Goal: Check status: Check status

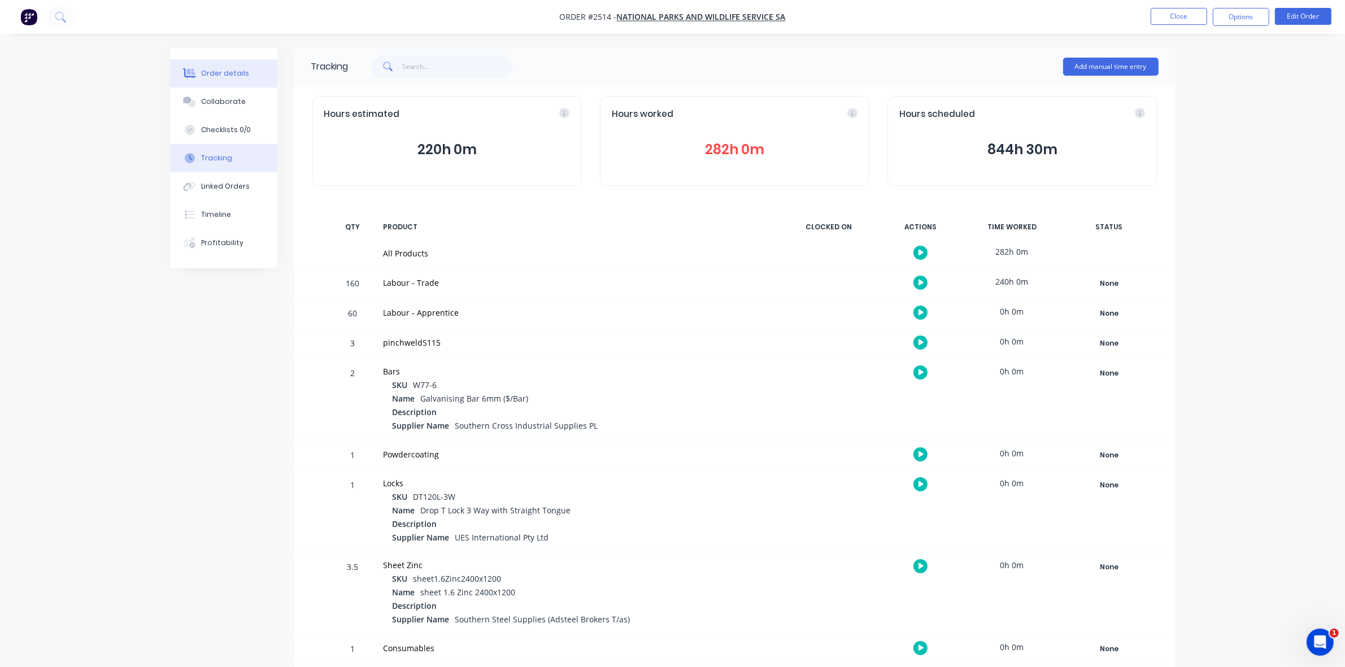
click at [208, 72] on div "Order details" at bounding box center [225, 73] width 48 height 10
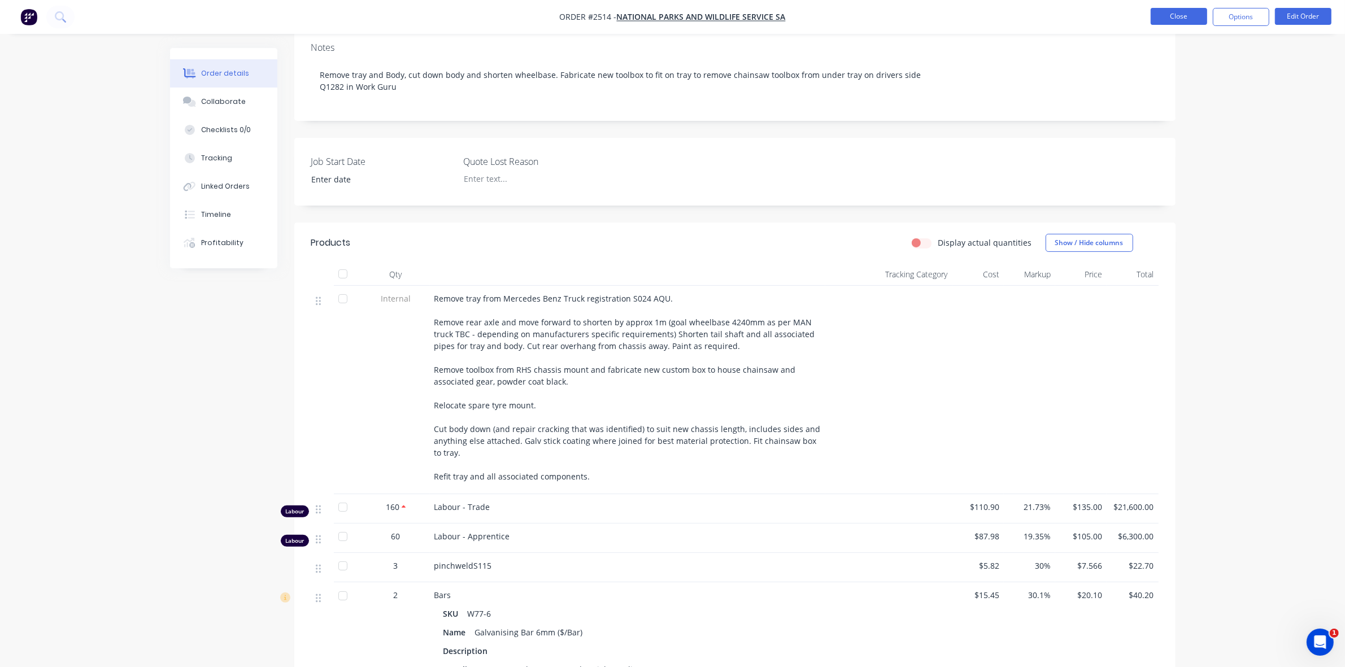
scroll to position [168, 0]
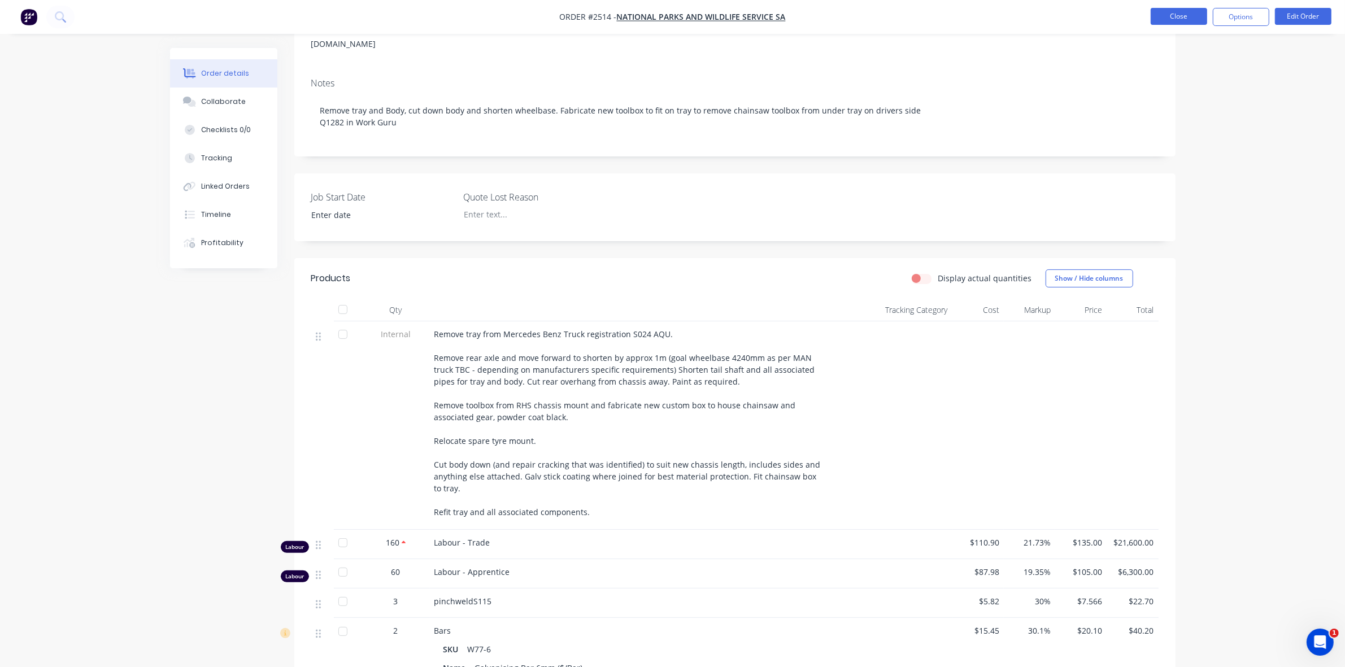
click at [1167, 14] on button "Close" at bounding box center [1179, 16] width 56 height 17
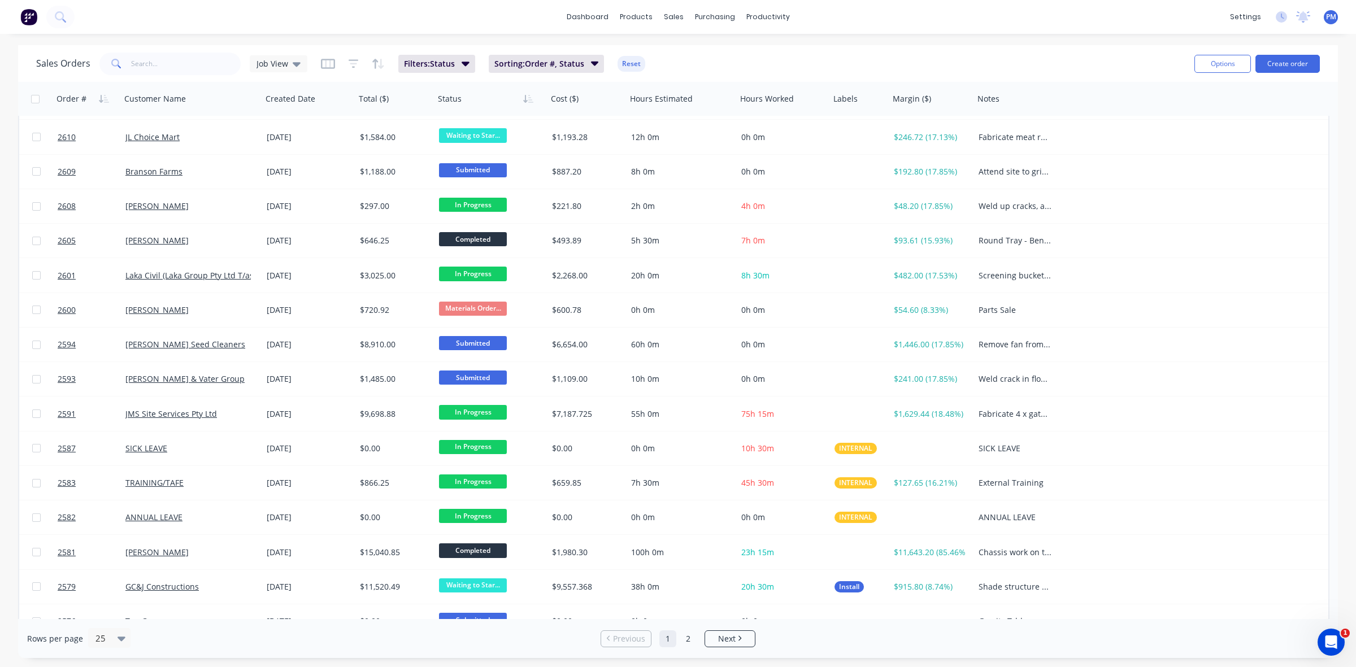
scroll to position [362, 0]
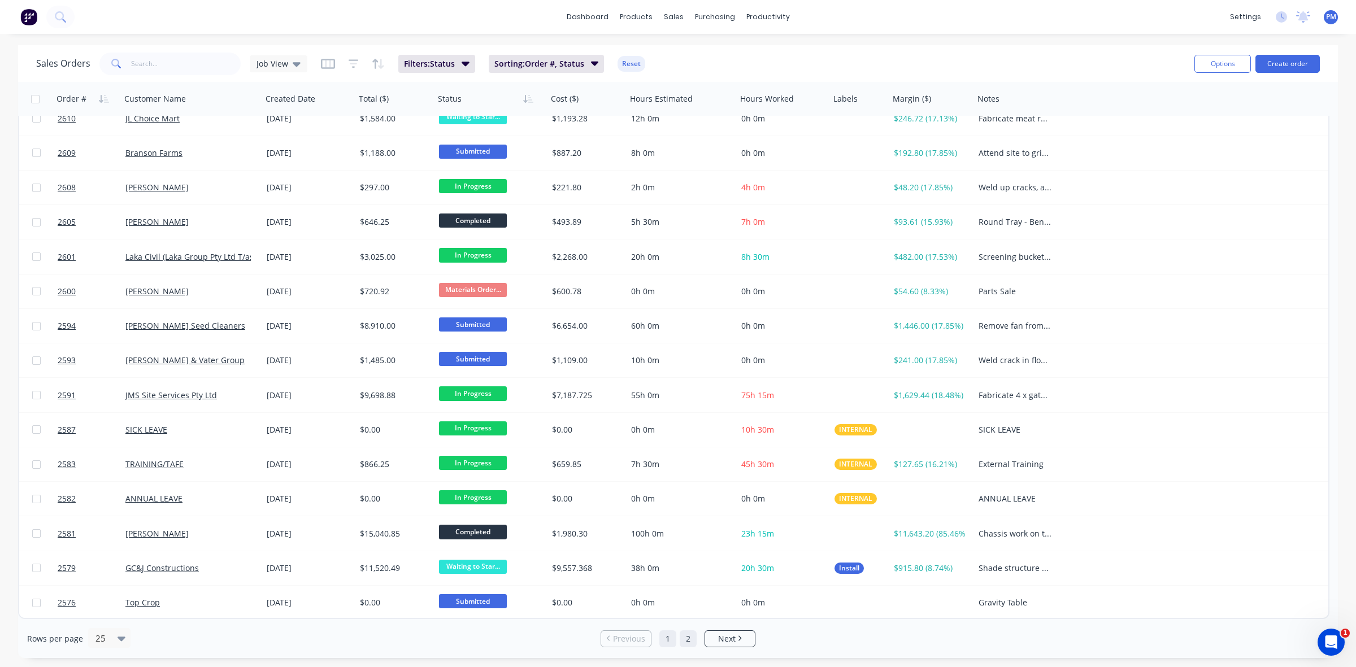
click at [684, 634] on link "2" at bounding box center [688, 639] width 17 height 17
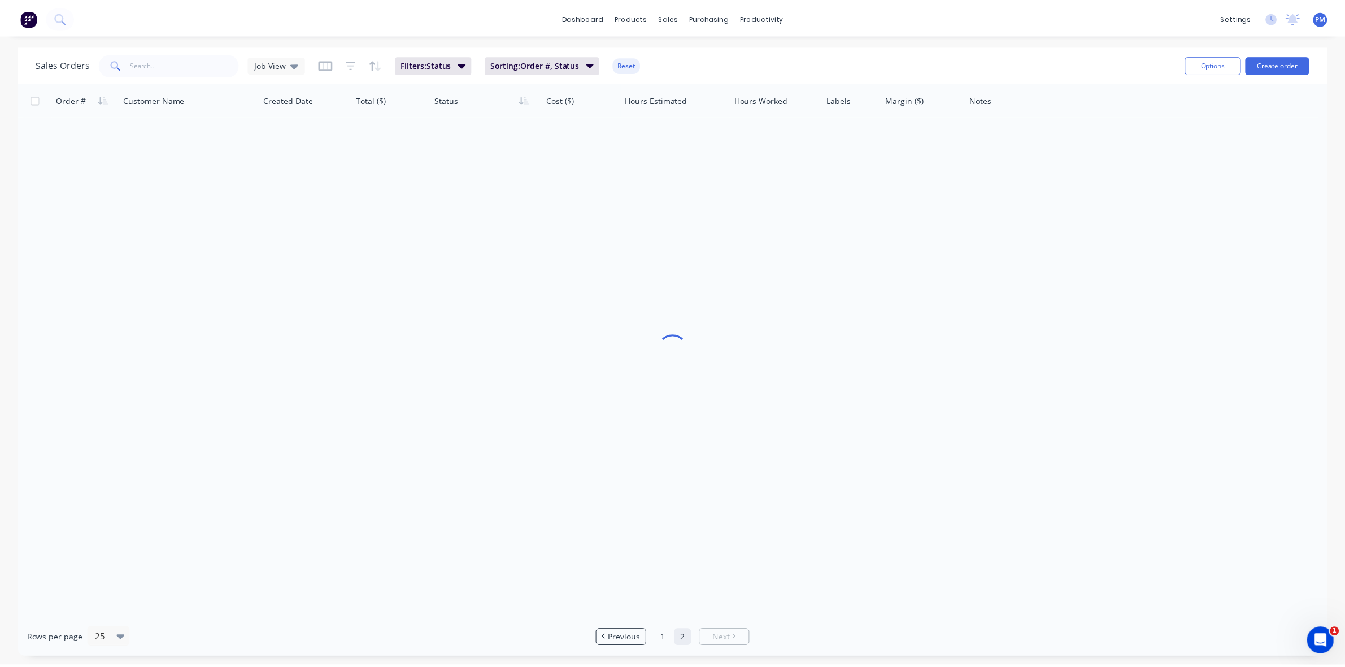
scroll to position [0, 0]
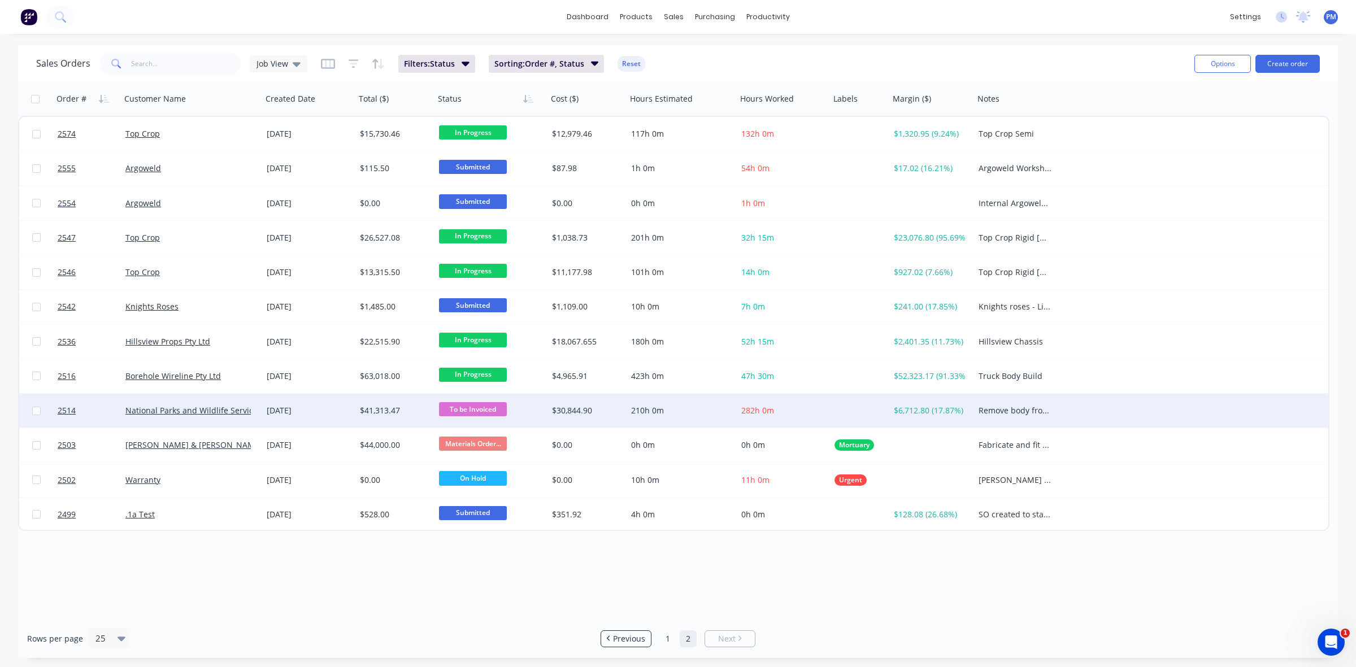
click at [335, 417] on div "[DATE]" at bounding box center [308, 411] width 93 height 34
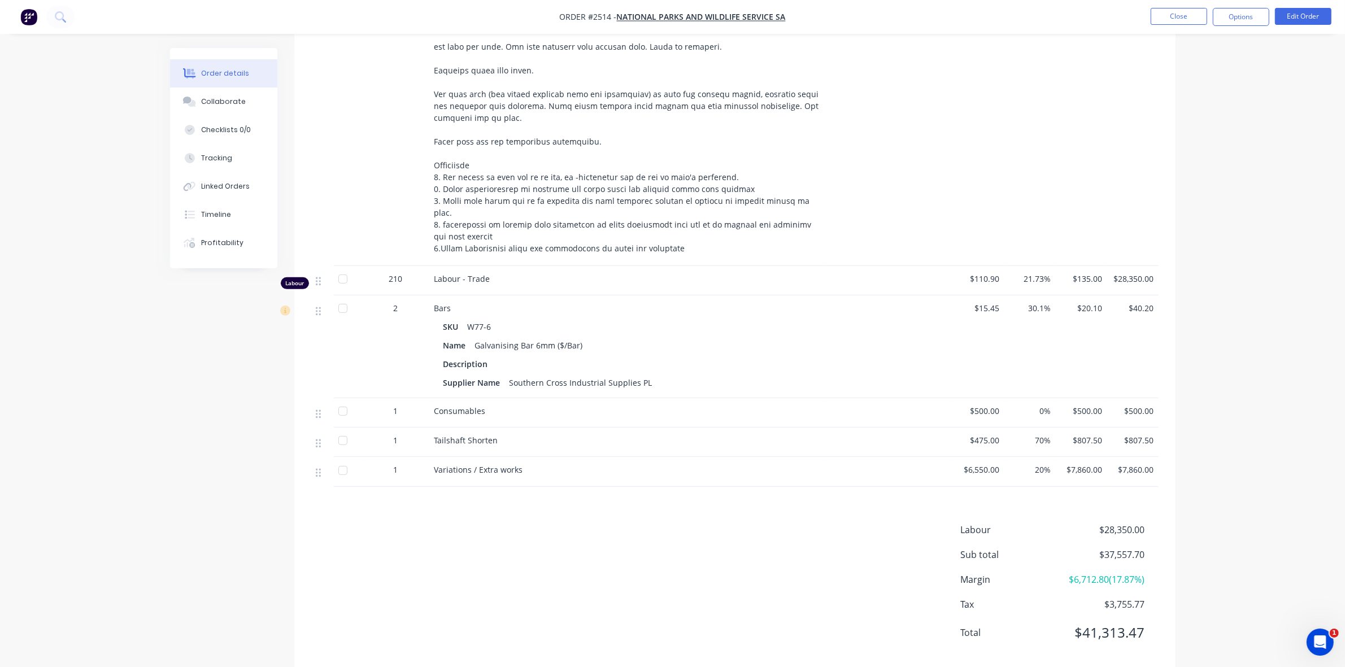
scroll to position [500, 0]
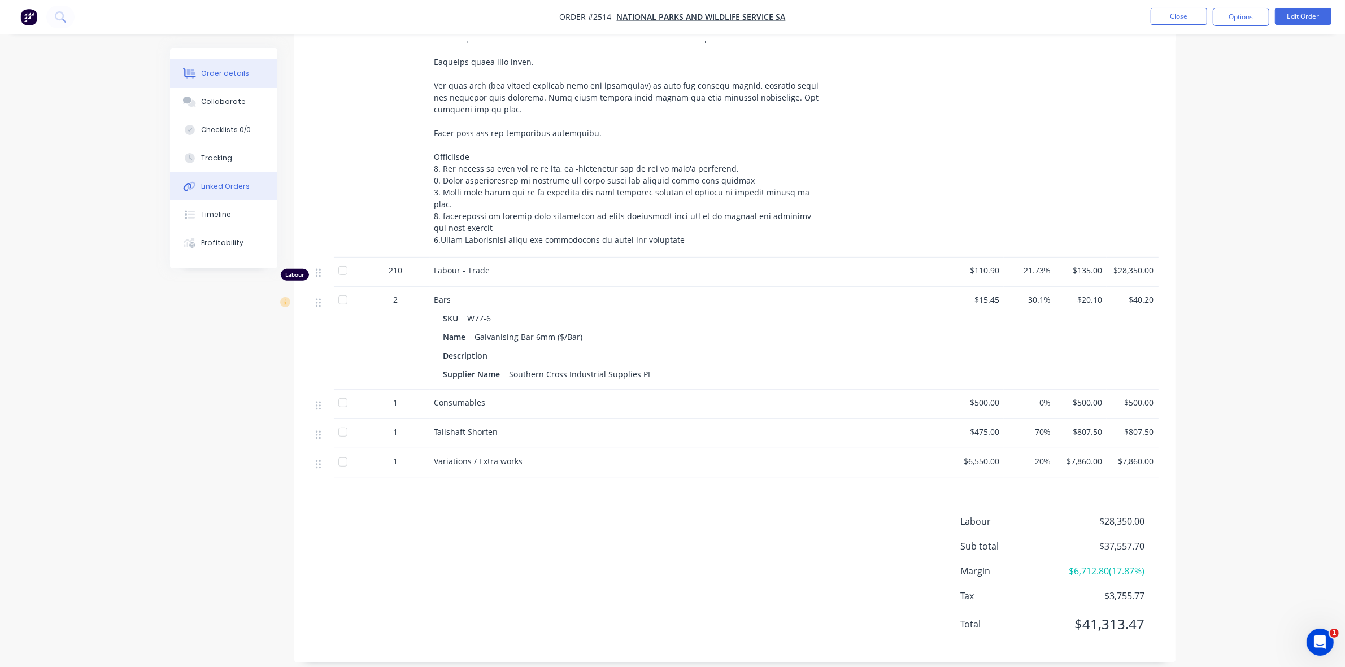
click at [219, 181] on div "Linked Orders" at bounding box center [225, 186] width 49 height 10
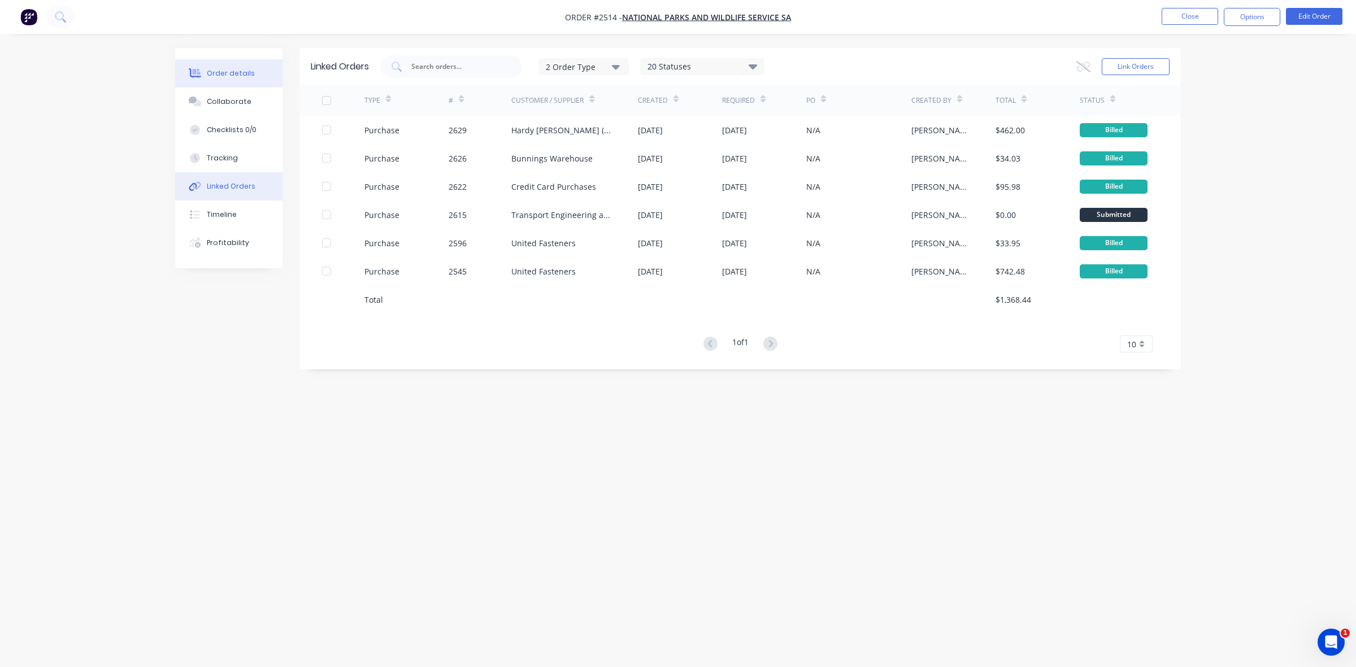
click at [253, 71] on button "Order details" at bounding box center [228, 73] width 107 height 28
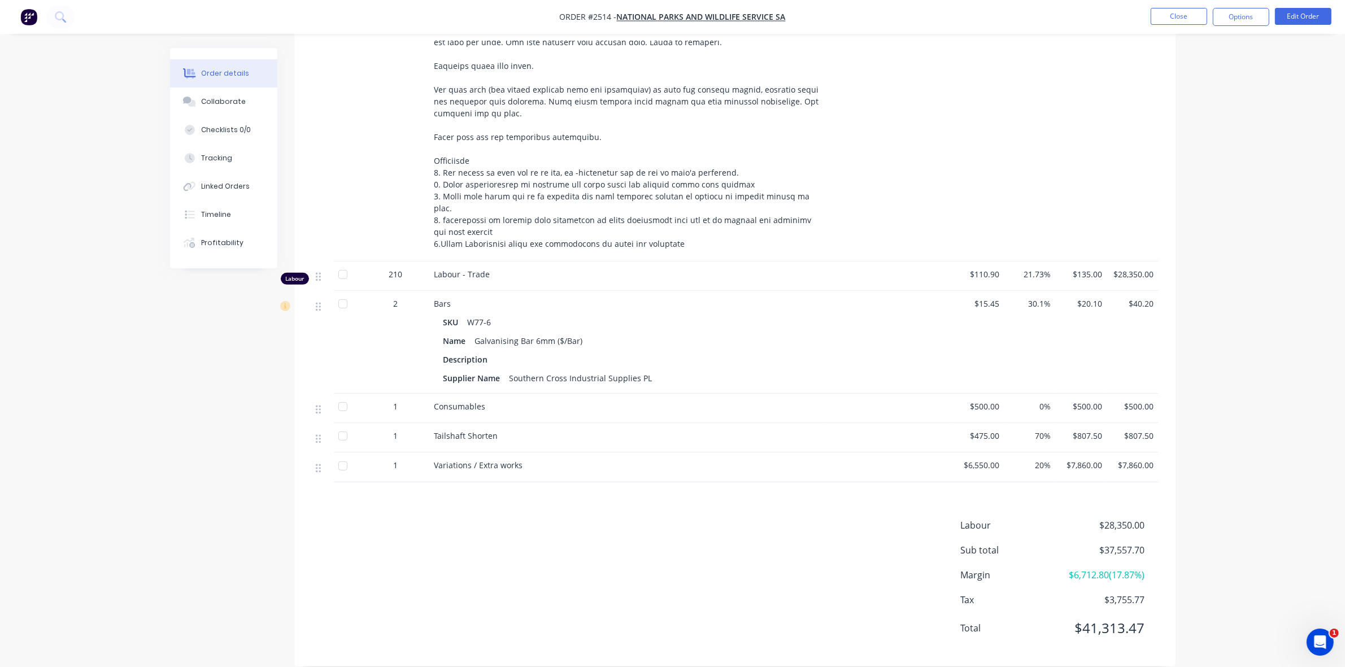
scroll to position [500, 0]
click at [441, 224] on span at bounding box center [630, 115] width 392 height 260
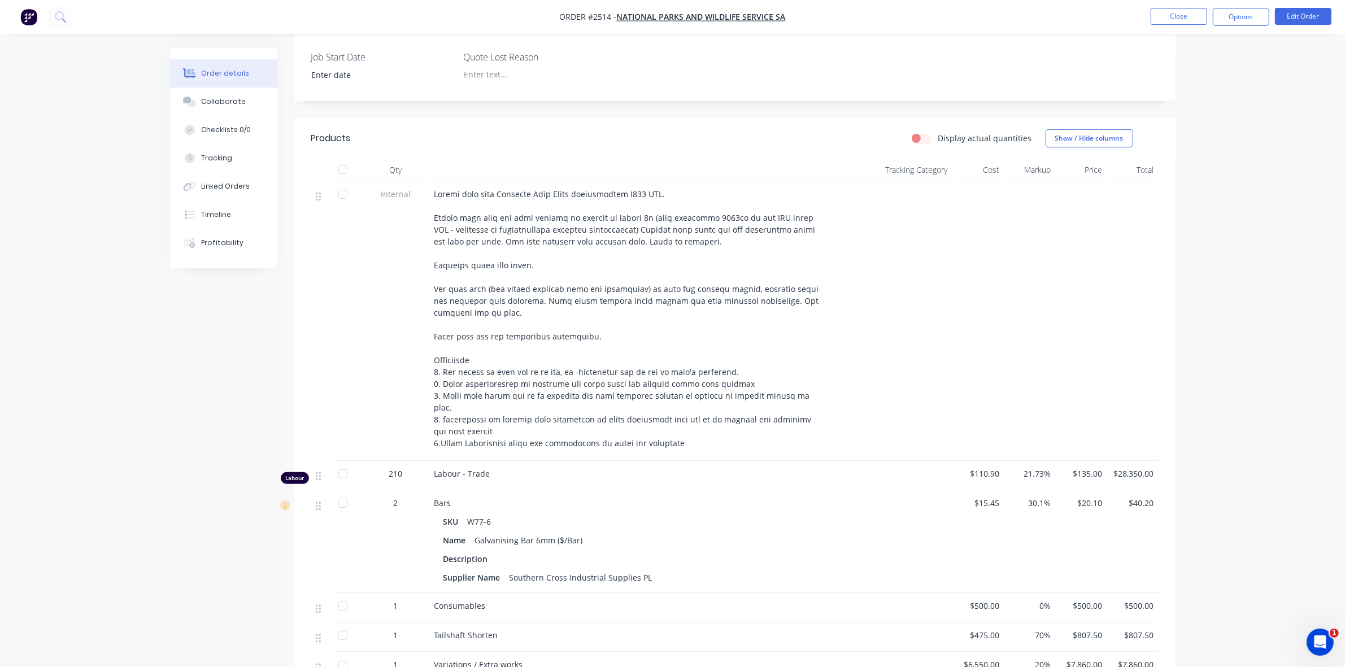
scroll to position [288, 0]
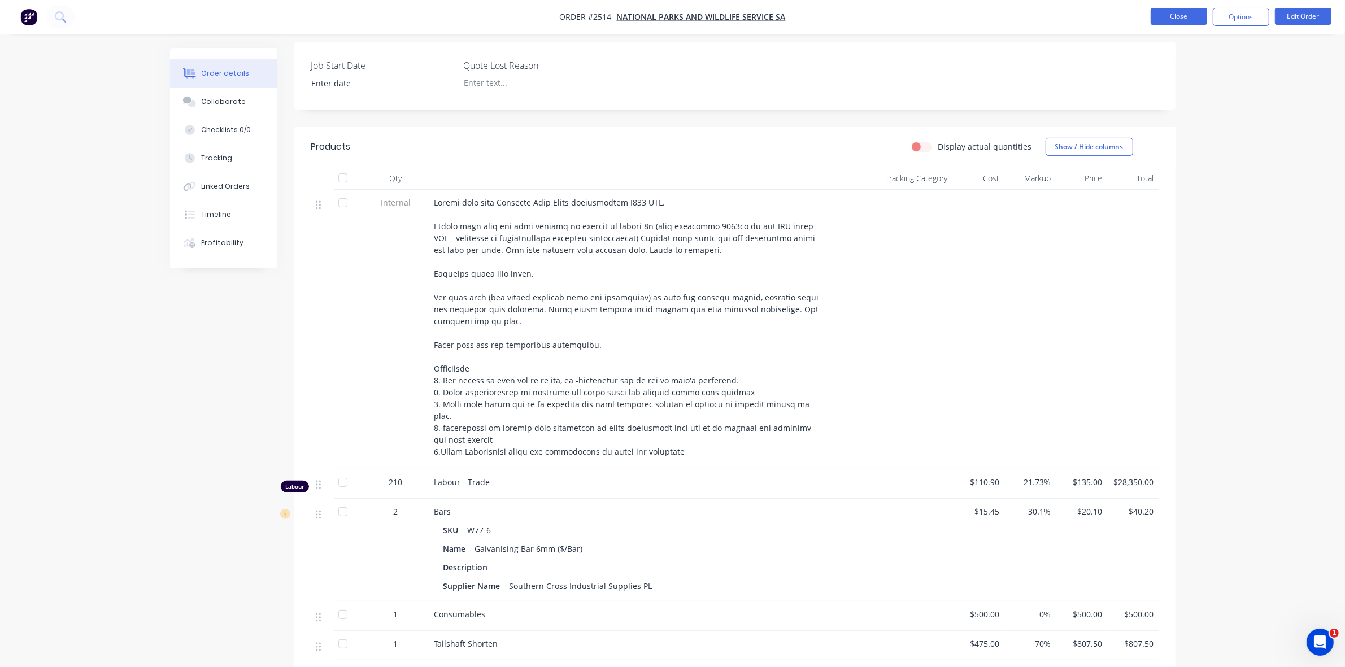
click at [1164, 17] on button "Close" at bounding box center [1179, 16] width 56 height 17
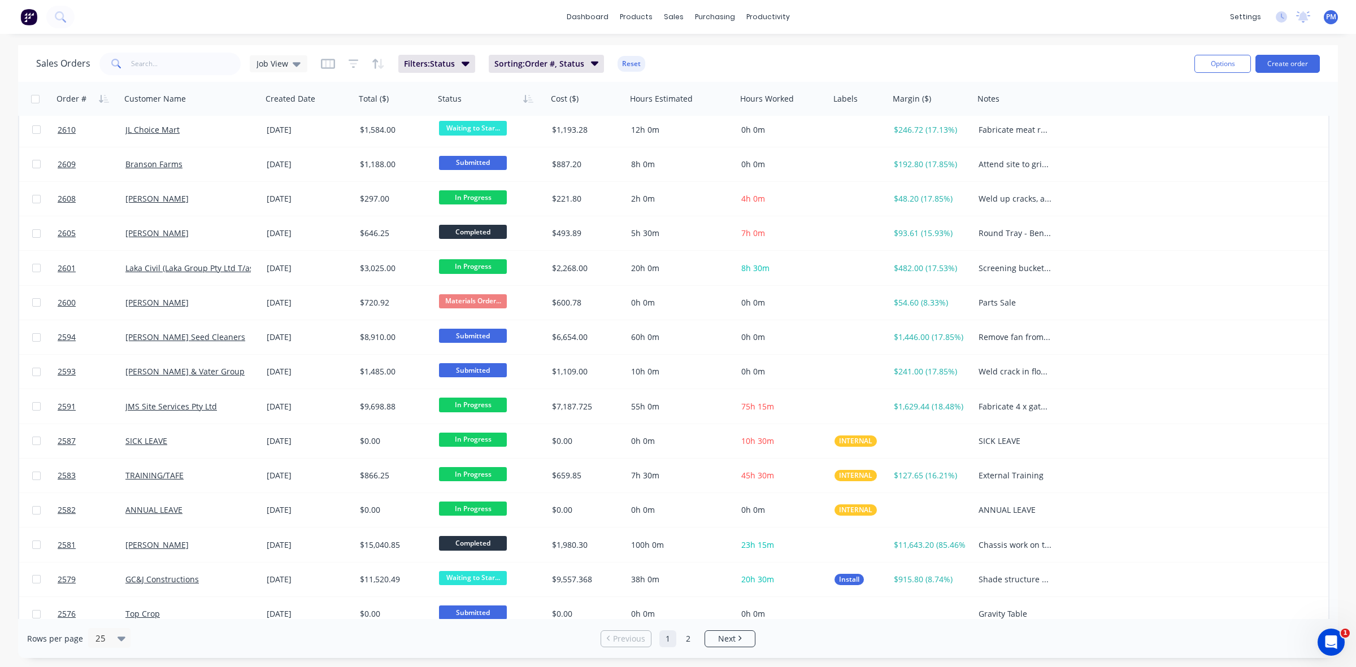
scroll to position [362, 0]
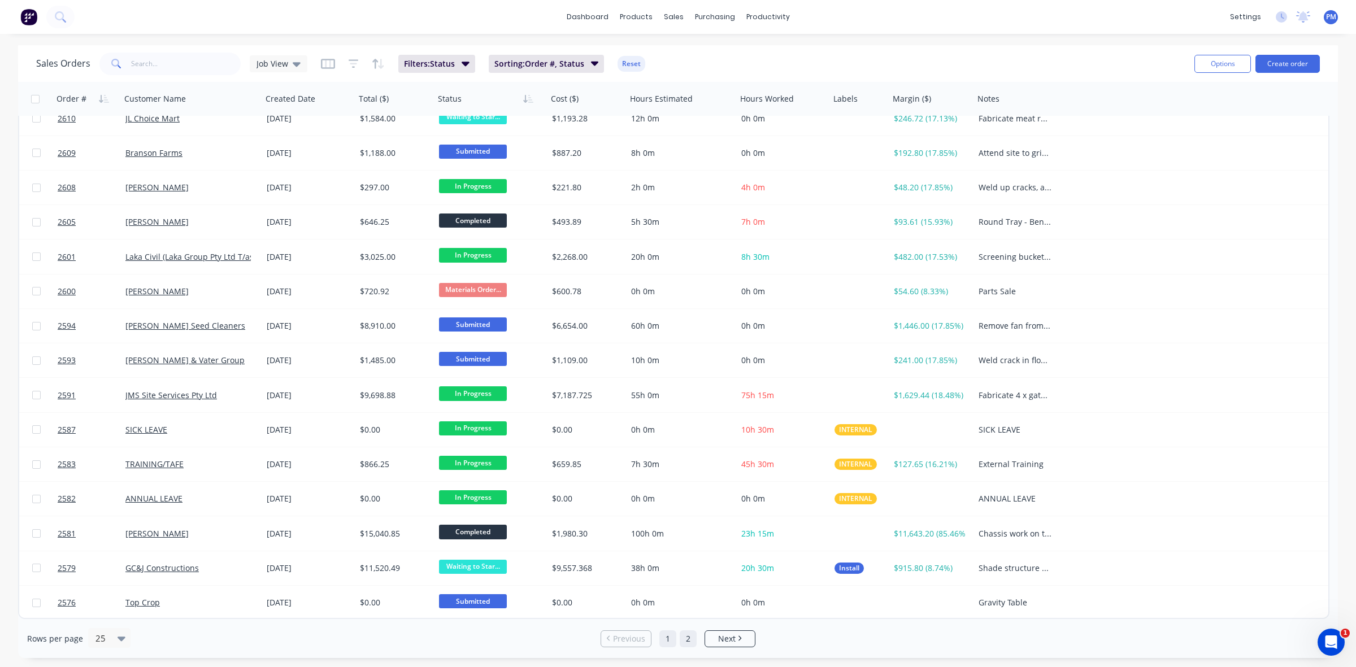
click at [690, 640] on link "2" at bounding box center [688, 639] width 17 height 17
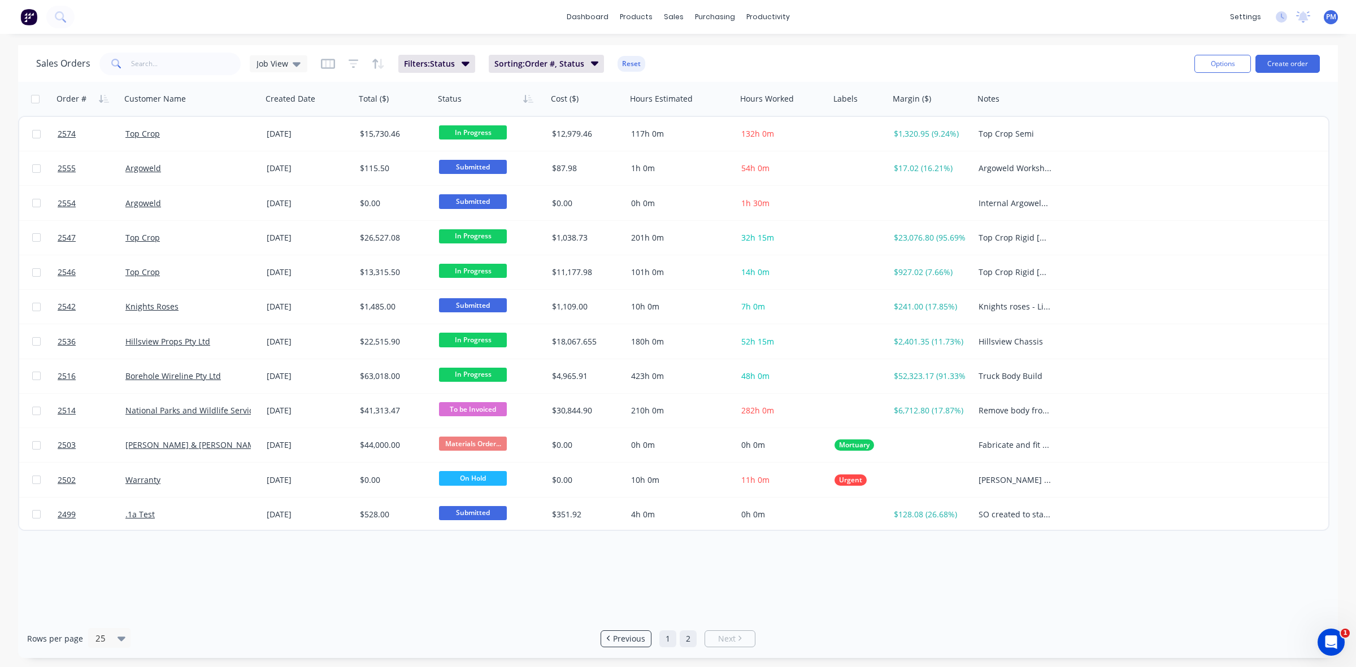
click at [667, 637] on link "1" at bounding box center [667, 639] width 17 height 17
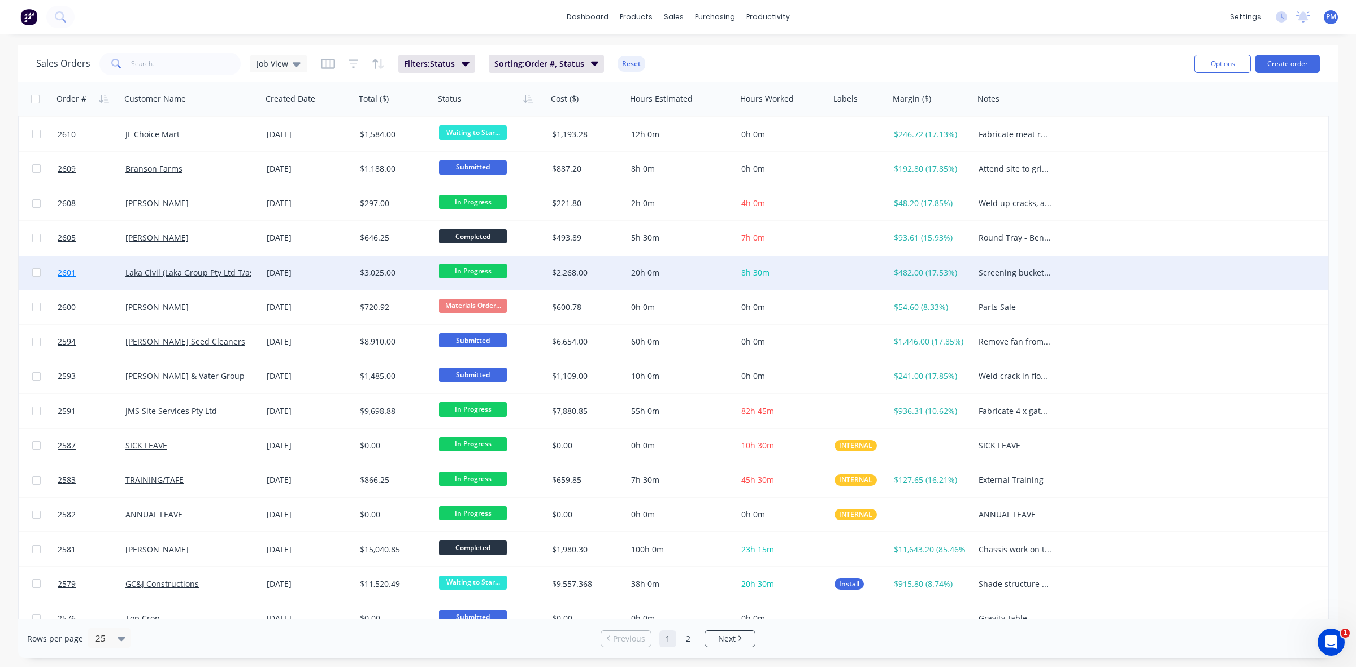
scroll to position [362, 0]
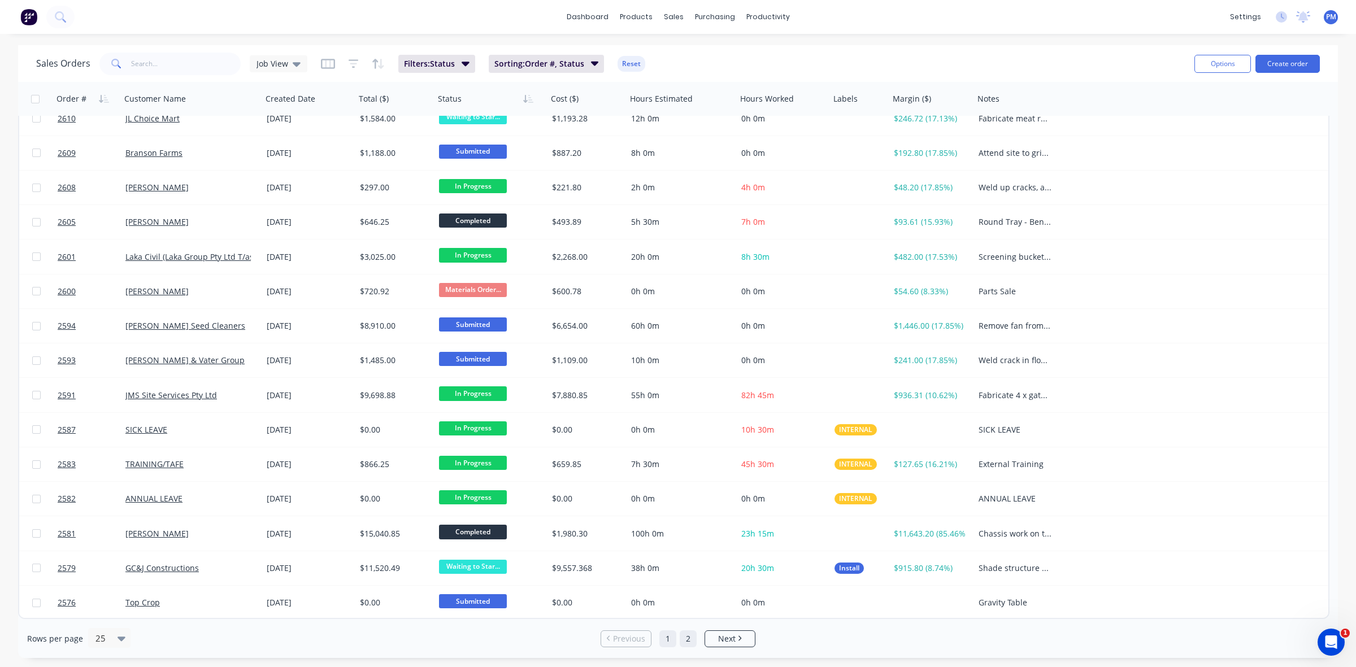
click at [687, 639] on link "2" at bounding box center [688, 639] width 17 height 17
